Goal: Information Seeking & Learning: Learn about a topic

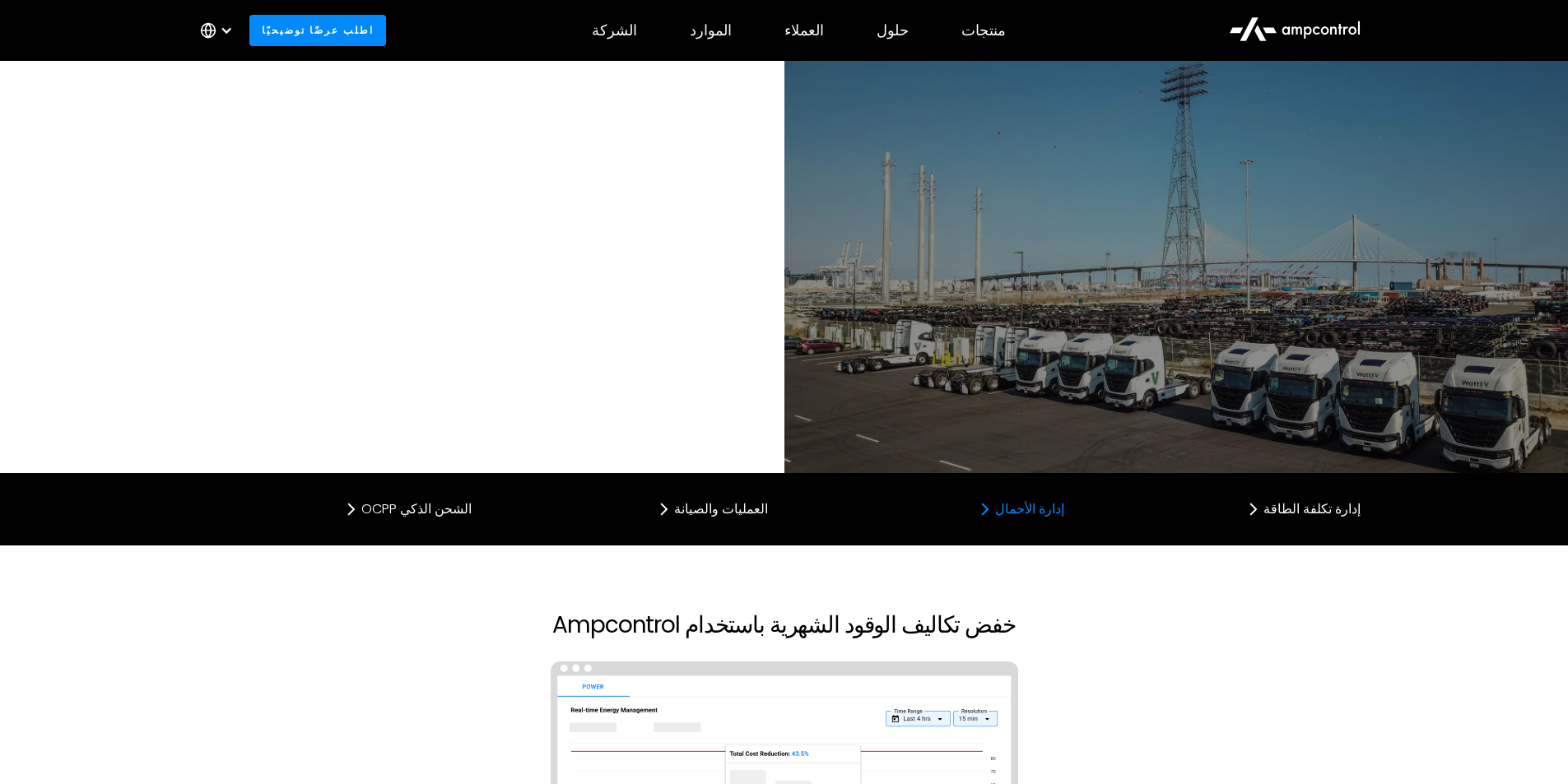
click at [1058, 503] on div "إدارة الأحمال" at bounding box center [1030, 510] width 69 height 13
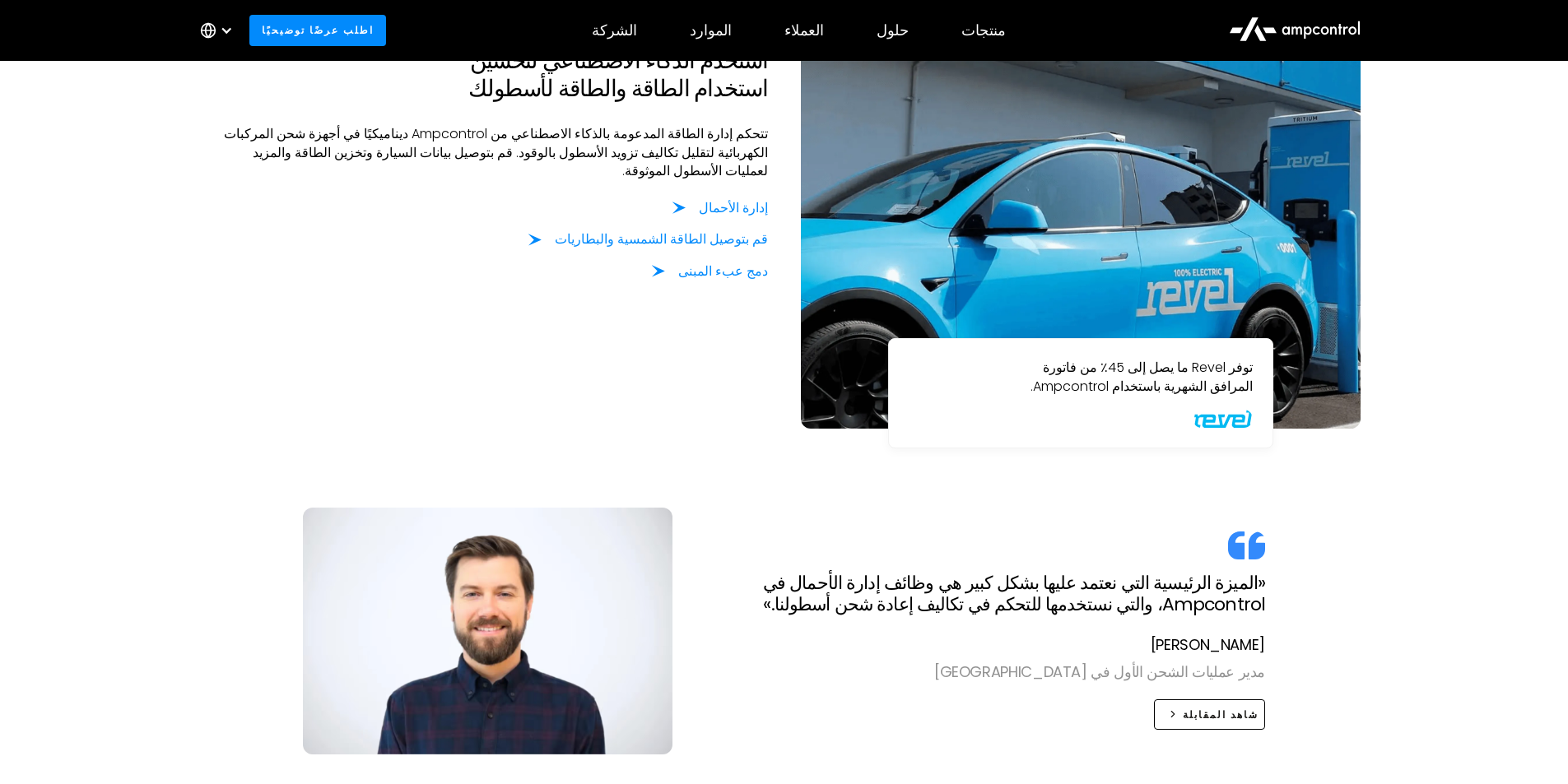
scroll to position [1304, 0]
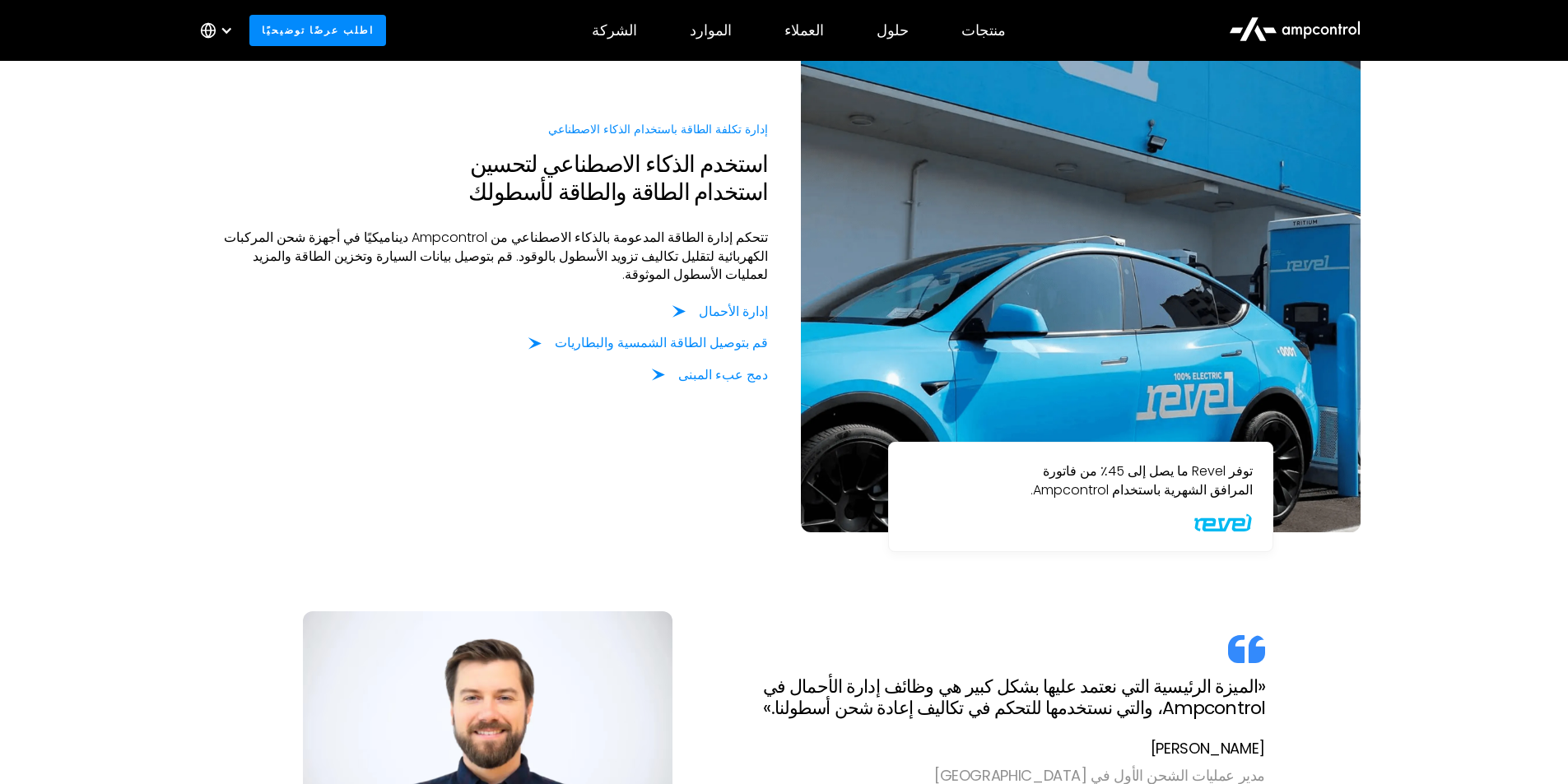
click at [111, 324] on section "توفر Revel ما يصل إلى 45٪ من فاتورة المرافق الشهرية باستخدام Ampcontrol. إدارة …" at bounding box center [784, 415] width 1568 height 1017
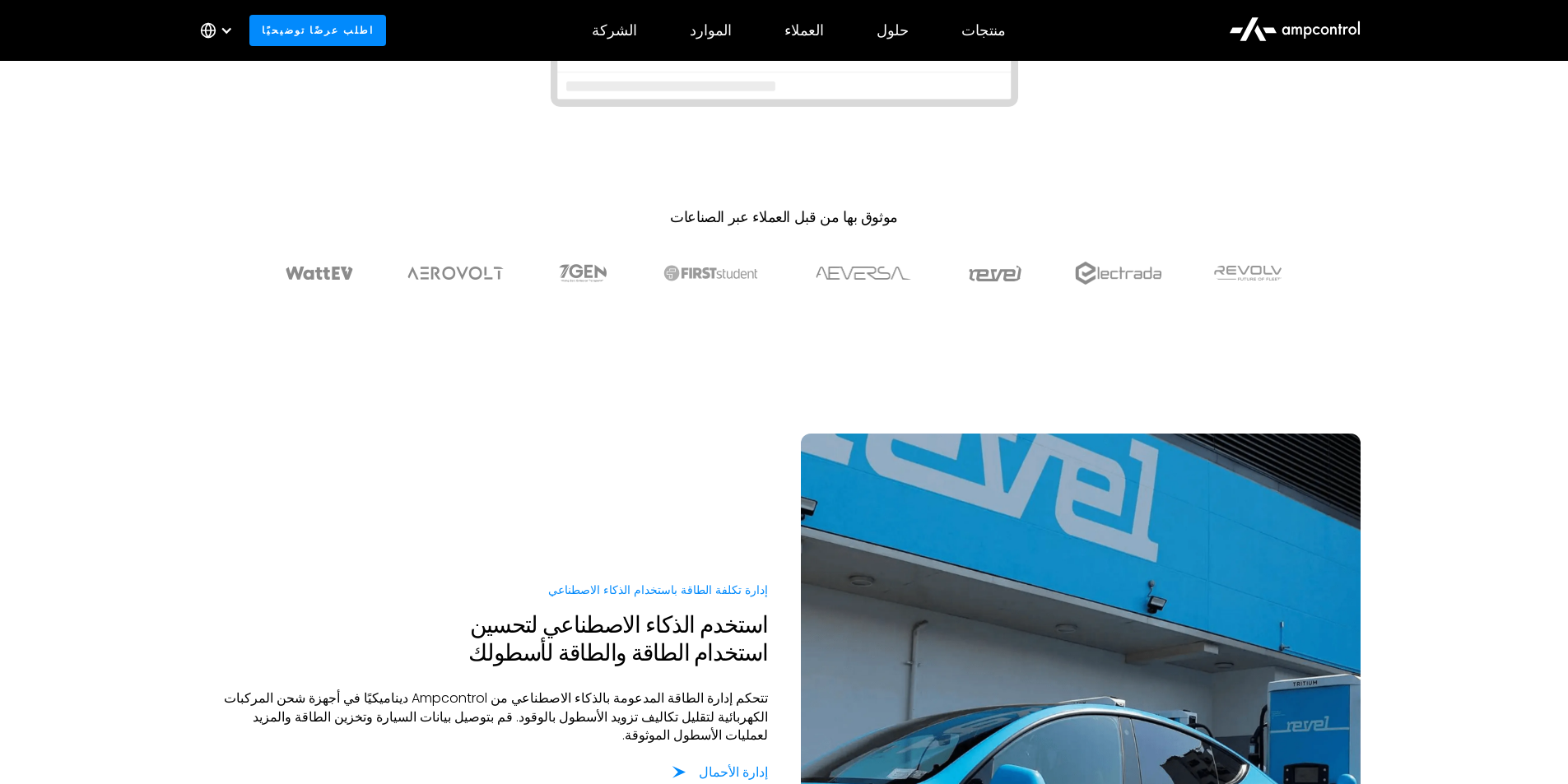
scroll to position [480, 0]
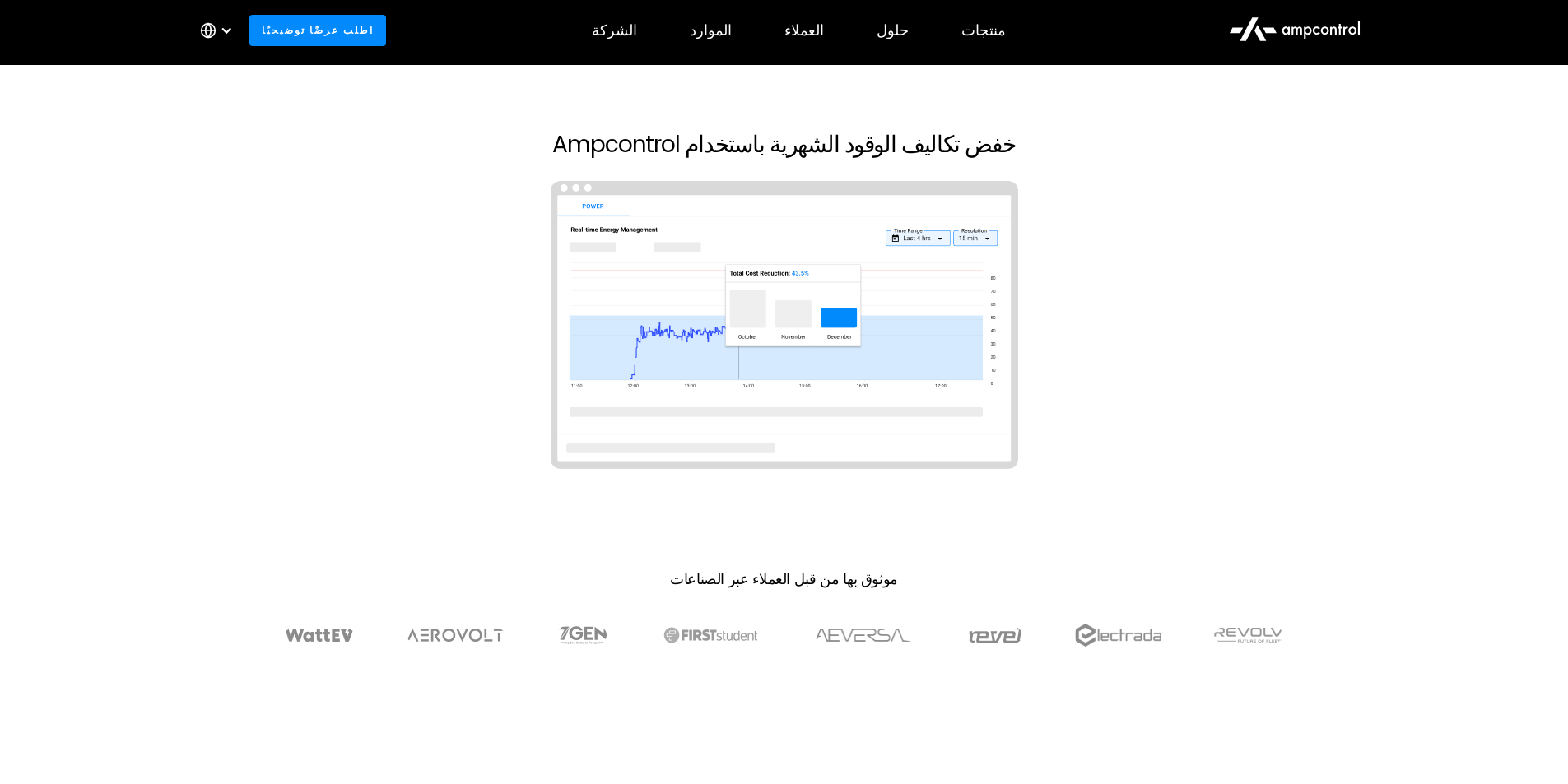
click at [791, 246] on img at bounding box center [784, 325] width 468 height 288
click at [799, 213] on img at bounding box center [784, 325] width 468 height 288
click at [589, 134] on h2 "خفض تكاليف الوقود الشهرية باستخدام Ampcontrol" at bounding box center [784, 144] width 1153 height 28
click at [588, 131] on h2 "خفض تكاليف الوقود الشهرية باستخدام Ampcontrol" at bounding box center [784, 144] width 1153 height 28
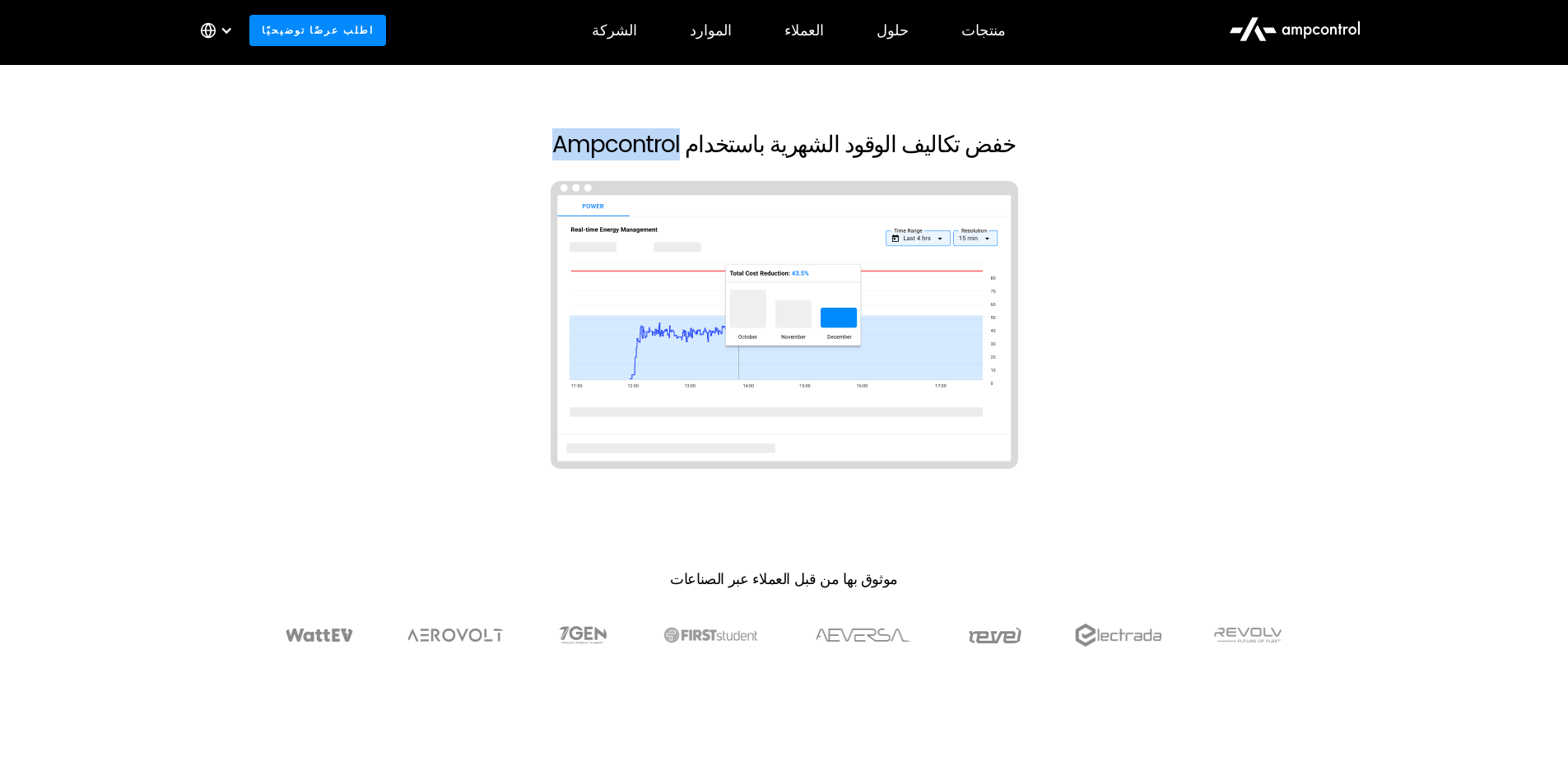
click at [588, 131] on h2 "خفض تكاليف الوقود الشهرية باستخدام Ampcontrol" at bounding box center [784, 144] width 1153 height 28
copy h2 "Ampcontrol"
